Goal: Register for event/course

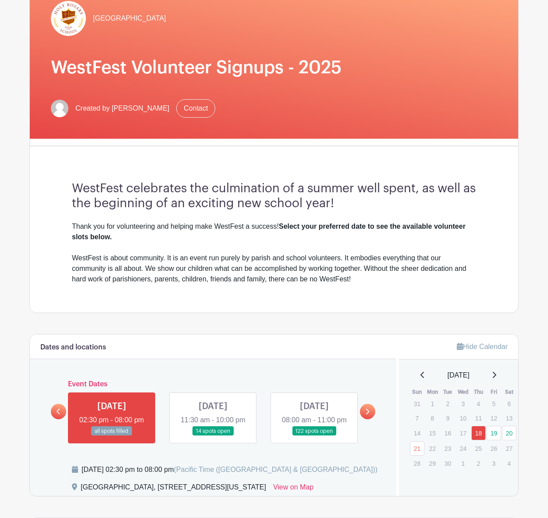
scroll to position [97, 0]
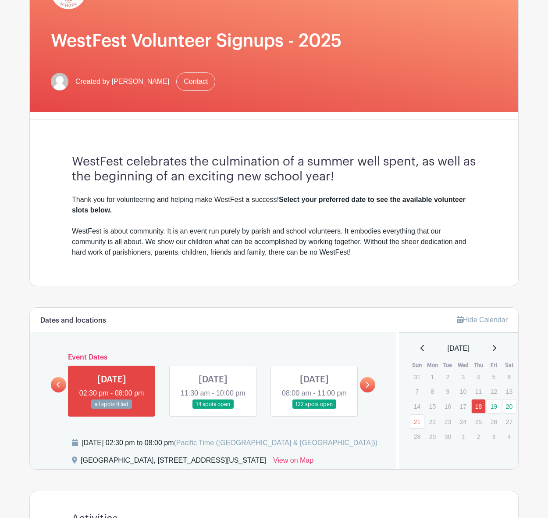
scroll to position [223, 0]
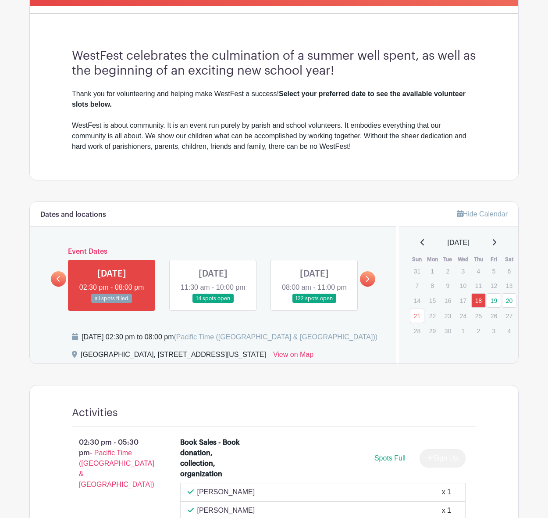
click at [213, 303] on link at bounding box center [213, 303] width 0 height 0
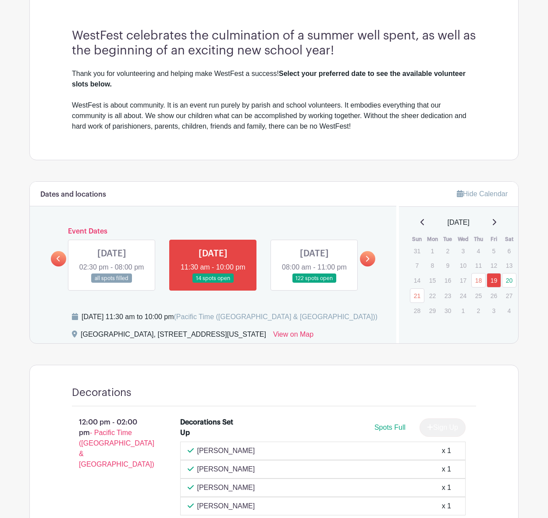
scroll to position [261, 0]
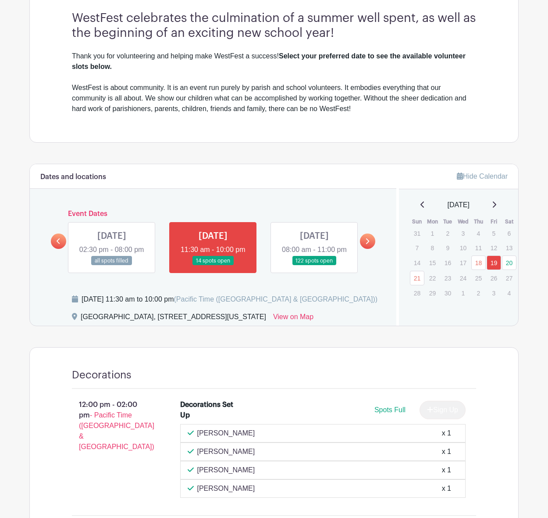
click at [314, 265] on link at bounding box center [314, 265] width 0 height 0
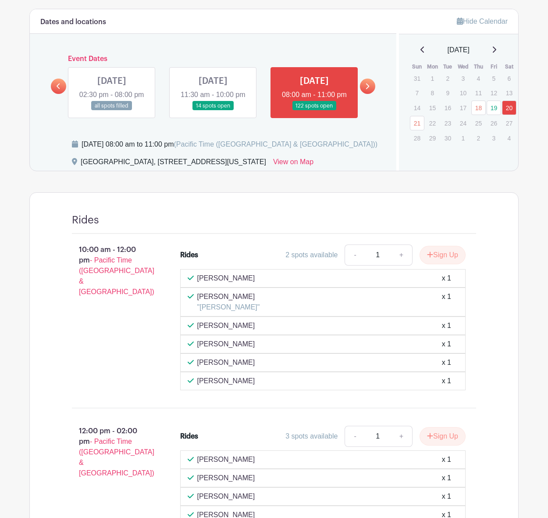
scroll to position [429, 0]
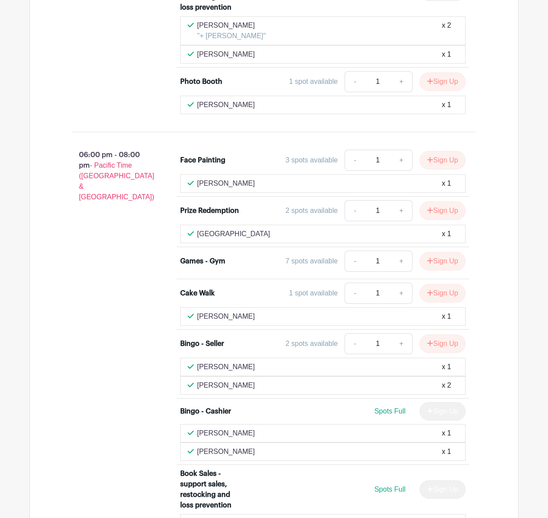
scroll to position [4035, 0]
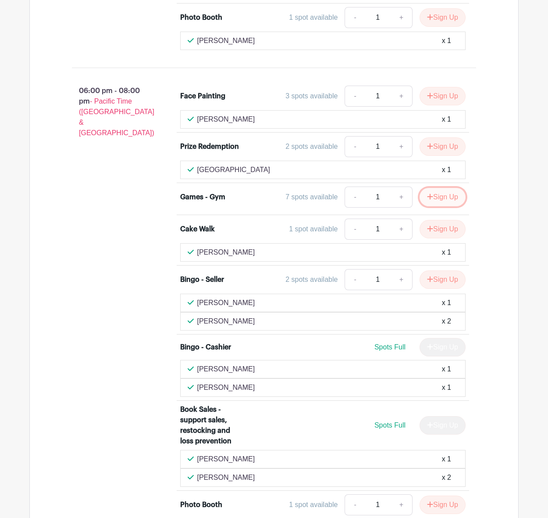
click at [437, 206] on button "Sign Up" at bounding box center [443, 197] width 46 height 18
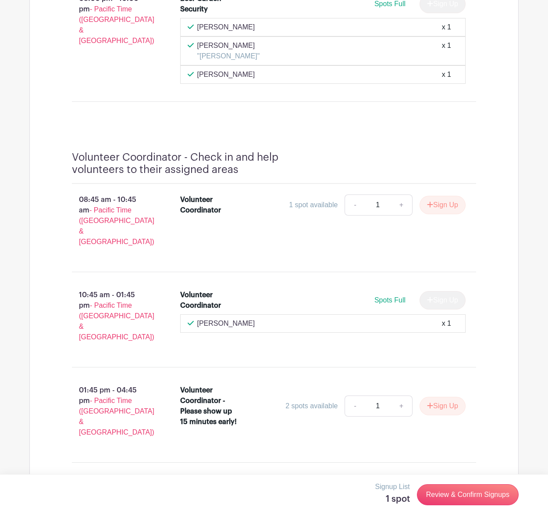
scroll to position [15699, 0]
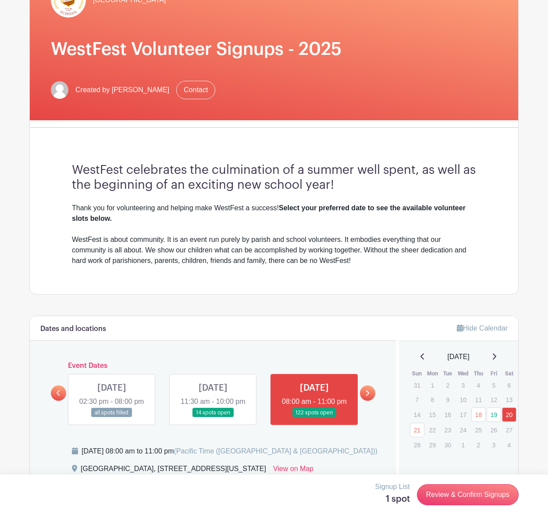
scroll to position [0, 0]
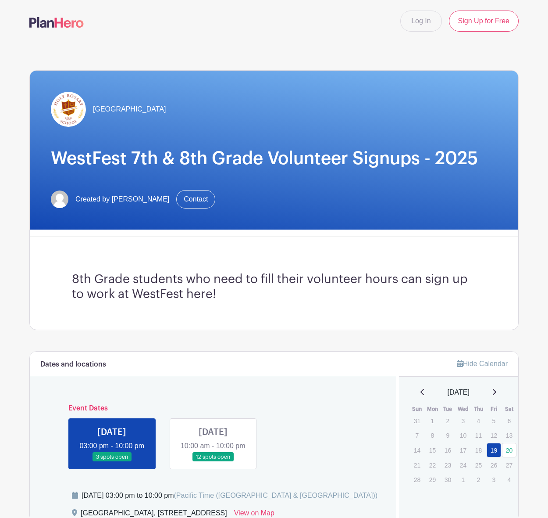
click at [213, 461] on link at bounding box center [213, 461] width 0 height 0
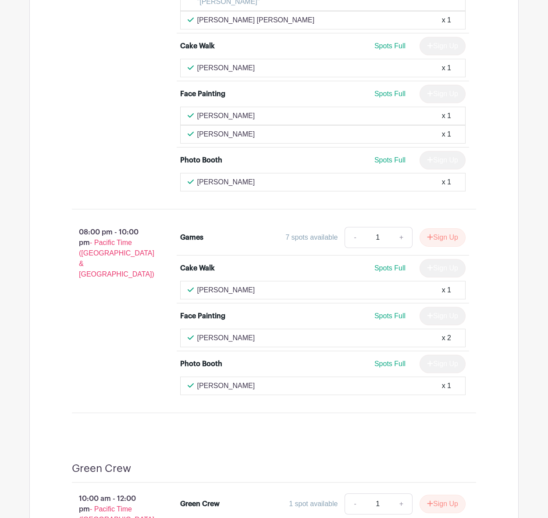
scroll to position [2172, 0]
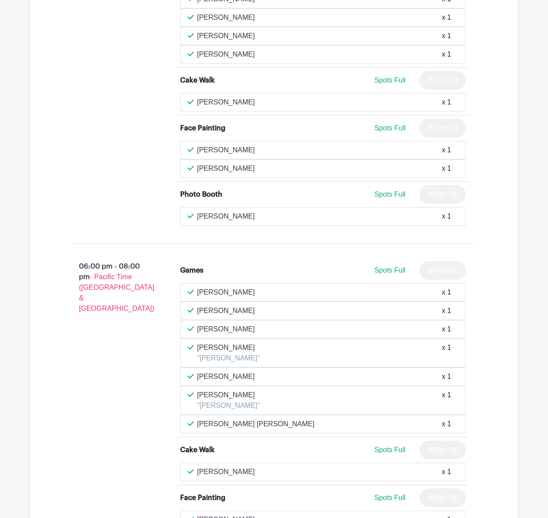
scroll to position [0, 0]
